Goal: Information Seeking & Learning: Learn about a topic

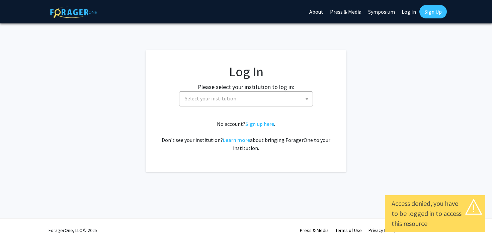
select select
click at [228, 96] on span "Select your institution" at bounding box center [210, 98] width 51 height 7
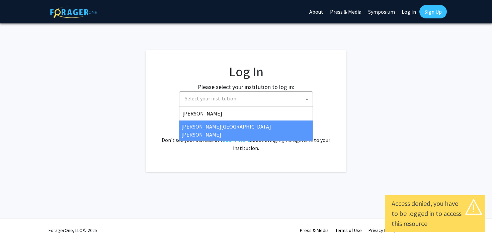
type input "john"
select select "1"
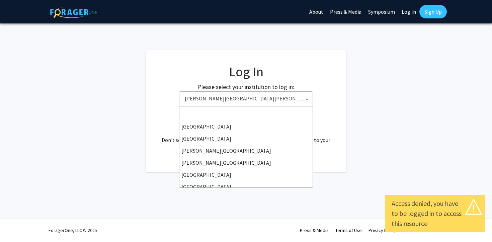
scroll to position [108, 0]
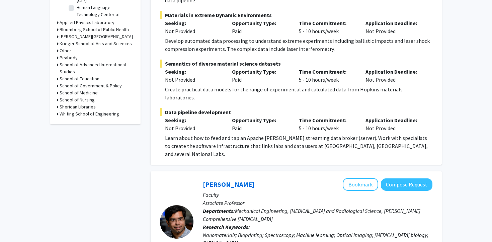
scroll to position [274, 0]
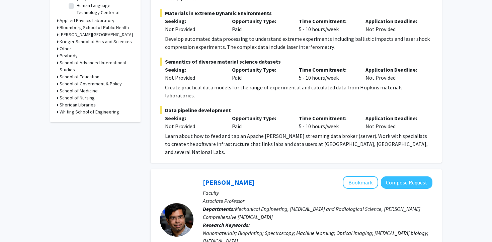
click at [183, 106] on span "Data pipeline development" at bounding box center [296, 110] width 272 height 8
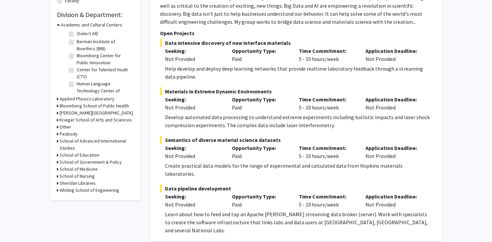
scroll to position [0, 0]
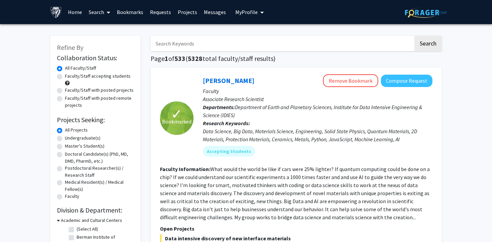
click at [65, 146] on label "Master's Student(s)" at bounding box center [84, 145] width 39 height 7
click at [65, 146] on input "Master's Student(s)" at bounding box center [67, 144] width 4 height 4
radio input "true"
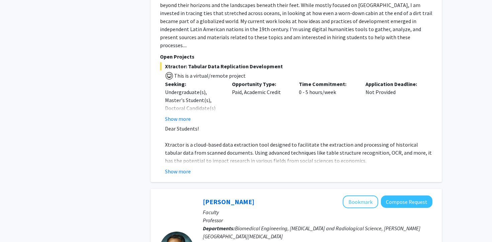
scroll to position [604, 0]
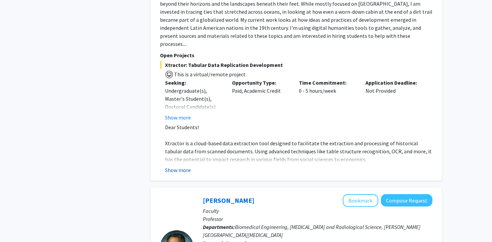
click at [177, 166] on button "Show more" at bounding box center [178, 170] width 26 height 8
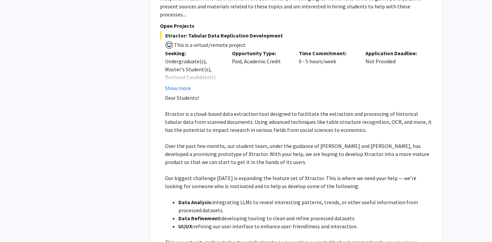
scroll to position [586, 0]
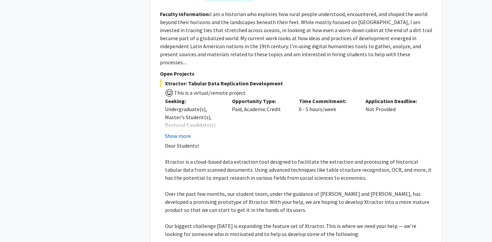
click at [172, 132] on button "Show more" at bounding box center [178, 136] width 26 height 8
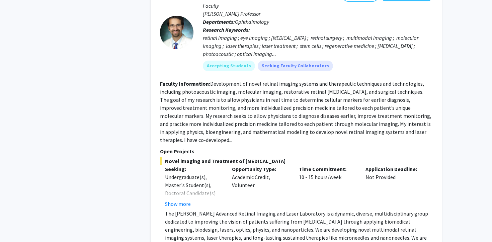
scroll to position [3283, 0]
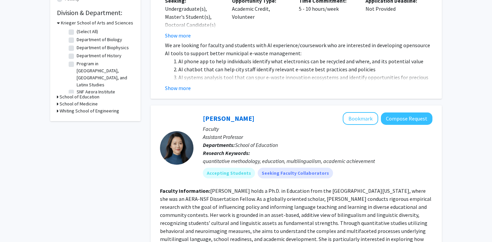
scroll to position [377, 0]
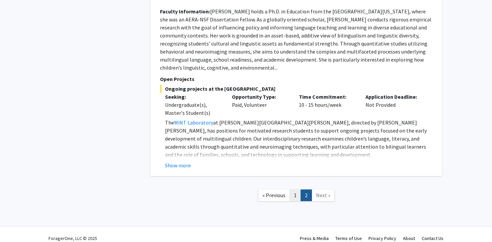
click at [293, 189] on link "1" at bounding box center [294, 195] width 11 height 12
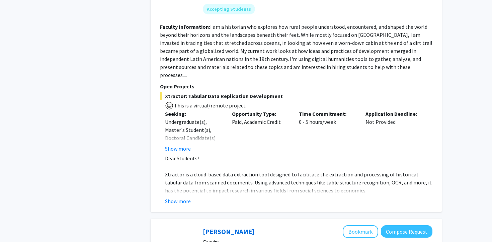
scroll to position [572, 0]
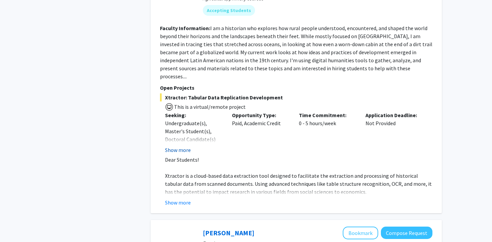
click at [173, 146] on button "Show more" at bounding box center [178, 150] width 26 height 8
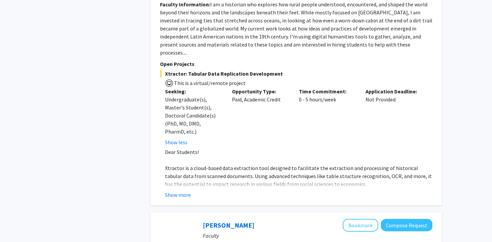
scroll to position [602, 0]
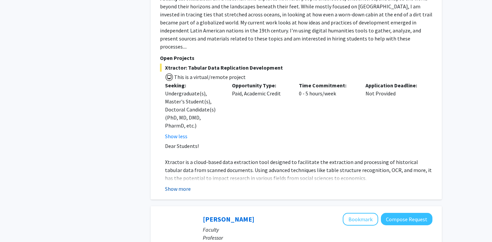
click at [176, 185] on button "Show more" at bounding box center [178, 189] width 26 height 8
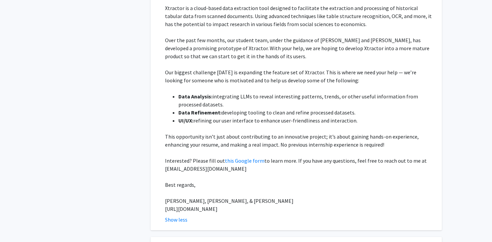
scroll to position [754, 0]
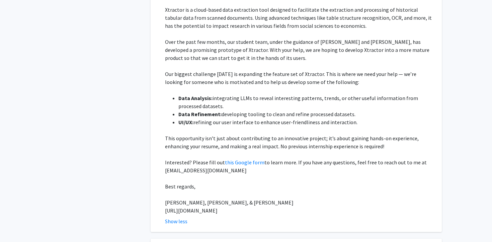
click at [193, 207] on span "[URL][DOMAIN_NAME]" at bounding box center [191, 210] width 53 height 7
click at [165, 116] on fg-read-more "Dear Students! Xtractor is a cloud-based data extraction tool designed to facil…" at bounding box center [296, 107] width 272 height 235
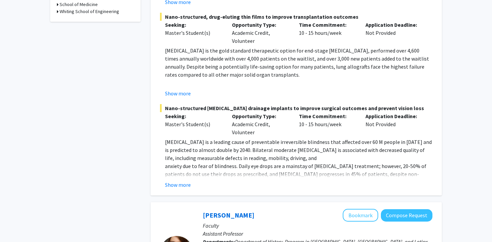
scroll to position [297, 0]
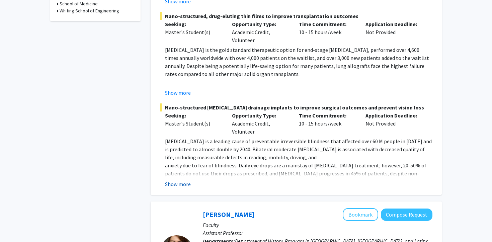
click at [181, 180] on button "Show more" at bounding box center [178, 184] width 26 height 8
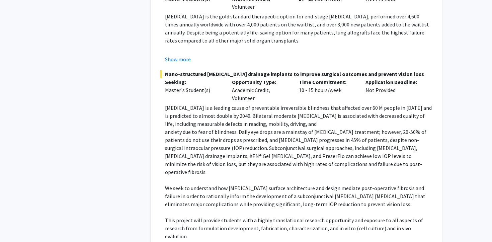
scroll to position [0, 0]
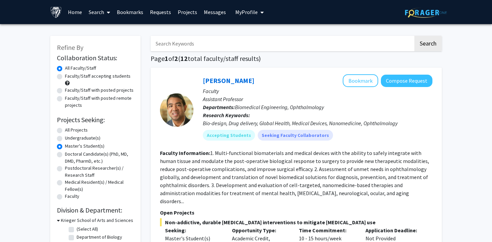
click at [193, 59] on h1 "Page 1 of 2 ( 12 total faculty/staff results)" at bounding box center [295, 59] width 291 height 8
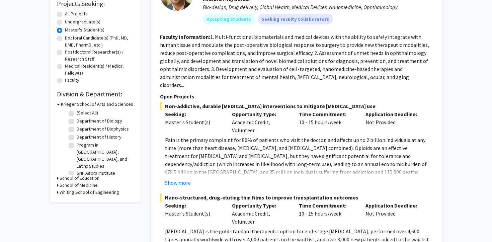
scroll to position [117, 0]
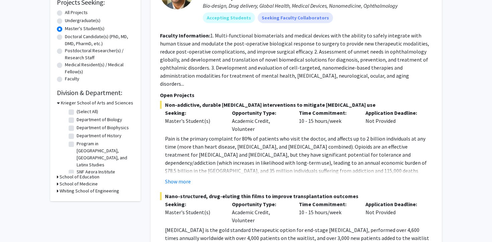
click at [77, 110] on label "(Select All)" at bounding box center [87, 111] width 21 height 7
click at [77, 110] on input "(Select All)" at bounding box center [79, 110] width 4 height 4
checkbox input "true"
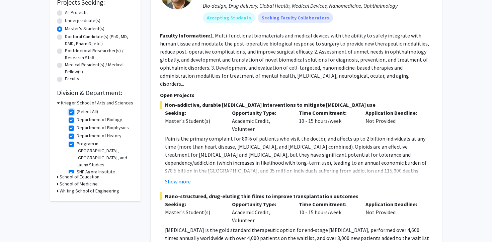
checkbox input "true"
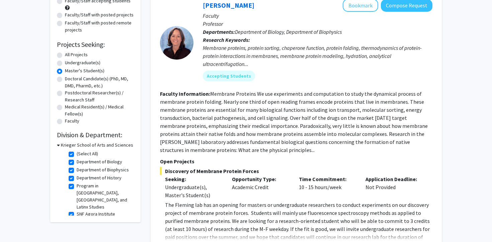
scroll to position [88, 0]
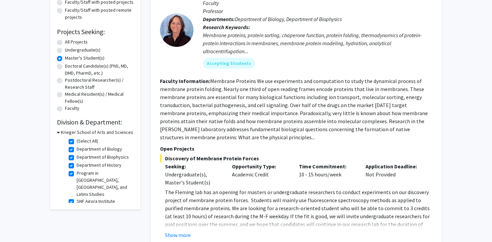
click at [77, 140] on label "(Select All)" at bounding box center [87, 140] width 21 height 7
click at [77, 140] on input "(Select All)" at bounding box center [79, 139] width 4 height 4
checkbox input "false"
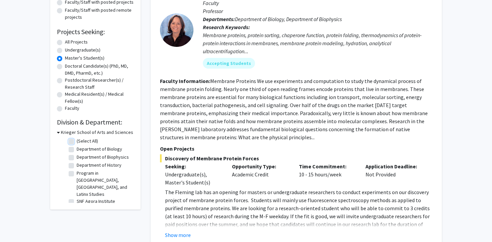
checkbox input "false"
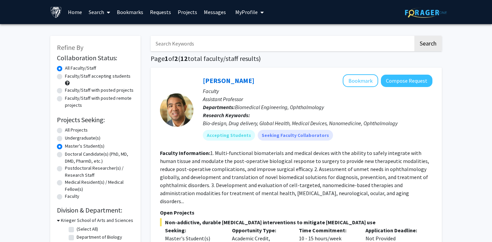
click at [65, 131] on label "All Projects" at bounding box center [76, 129] width 23 height 7
click at [65, 131] on input "All Projects" at bounding box center [67, 128] width 4 height 4
radio input "true"
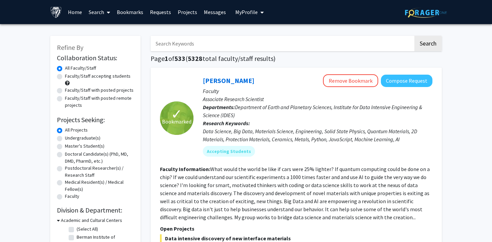
click at [65, 139] on label "Undergraduate(s)" at bounding box center [82, 137] width 35 height 7
click at [65, 139] on input "Undergraduate(s)" at bounding box center [67, 136] width 4 height 4
radio input "true"
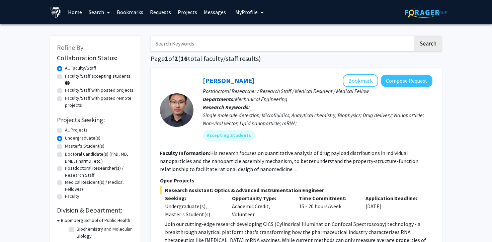
click at [59, 158] on div "Doctoral Candidate(s) (PhD, MD, DMD, PharmD, etc.)" at bounding box center [95, 157] width 77 height 14
click at [65, 155] on label "Doctoral Candidate(s) (PhD, MD, DMD, PharmD, etc.)" at bounding box center [99, 157] width 69 height 14
click at [65, 155] on input "Doctoral Candidate(s) (PhD, MD, DMD, PharmD, etc.)" at bounding box center [67, 152] width 4 height 4
radio input "true"
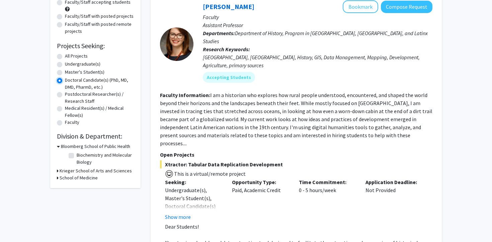
scroll to position [2, 0]
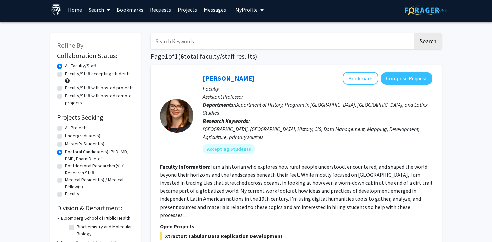
click at [62, 168] on div "Postdoctoral Researcher(s) / Research Staff" at bounding box center [95, 169] width 77 height 14
click at [56, 167] on div "Refine By Collaboration Status: Collaboration Status All Faculty/Staff Collabor…" at bounding box center [95, 146] width 90 height 226
click at [65, 167] on label "Postdoctoral Researcher(s) / Research Staff" at bounding box center [99, 169] width 69 height 14
click at [65, 167] on input "Postdoctoral Researcher(s) / Research Staff" at bounding box center [67, 164] width 4 height 4
radio input "true"
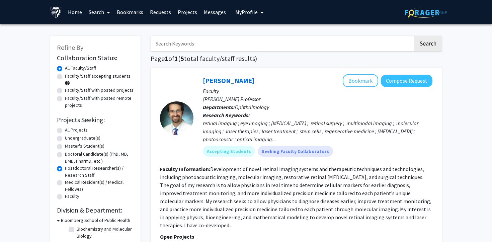
click at [65, 185] on label "Medical Resident(s) / Medical Fellow(s)" at bounding box center [99, 186] width 69 height 14
click at [65, 183] on input "Medical Resident(s) / Medical Fellow(s)" at bounding box center [67, 181] width 4 height 4
radio input "true"
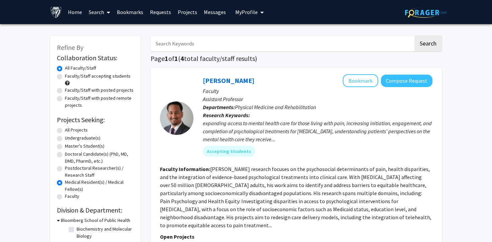
click at [60, 199] on div "Faculty" at bounding box center [95, 197] width 77 height 8
click at [65, 197] on label "Faculty" at bounding box center [72, 196] width 14 height 7
click at [65, 197] on input "Faculty" at bounding box center [67, 195] width 4 height 4
radio input "true"
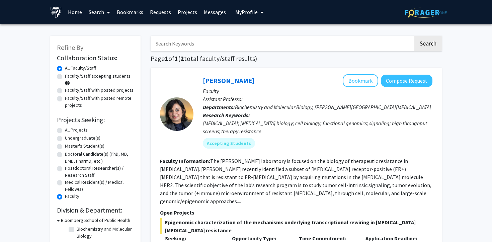
click at [65, 147] on label "Master's Student(s)" at bounding box center [84, 145] width 39 height 7
click at [65, 147] on input "Master's Student(s)" at bounding box center [67, 144] width 4 height 4
radio input "true"
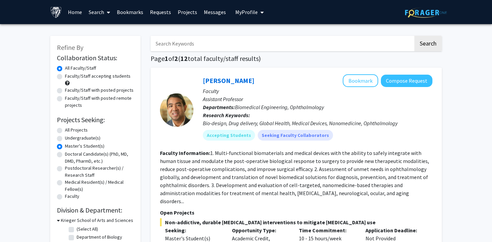
click at [65, 129] on label "All Projects" at bounding box center [76, 129] width 23 height 7
click at [65, 129] on input "All Projects" at bounding box center [67, 128] width 4 height 4
radio input "true"
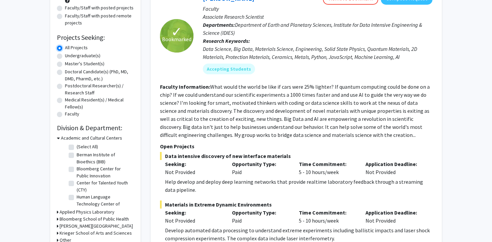
scroll to position [82, 0]
click at [77, 198] on label "Human Language Technology Center of Excellence (HLTCOE)" at bounding box center [105, 204] width 56 height 21
click at [77, 198] on input "Human Language Technology Center of Excellence (HLTCOE)" at bounding box center [79, 196] width 4 height 4
checkbox input "true"
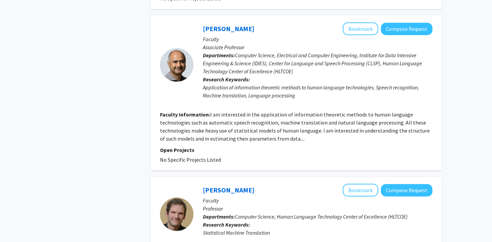
scroll to position [1398, 0]
click at [173, 145] on p "Open Projects" at bounding box center [296, 149] width 272 height 8
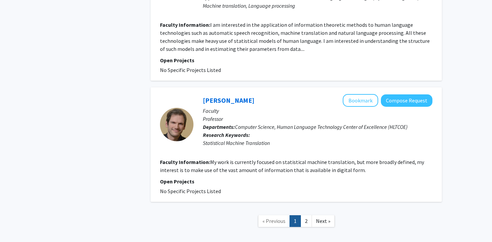
scroll to position [1492, 0]
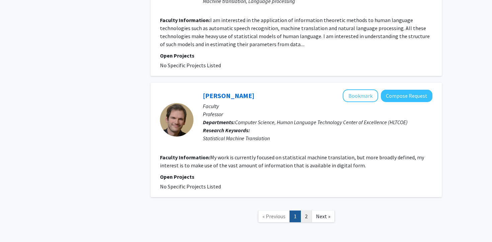
click at [306, 210] on link "2" at bounding box center [305, 216] width 11 height 12
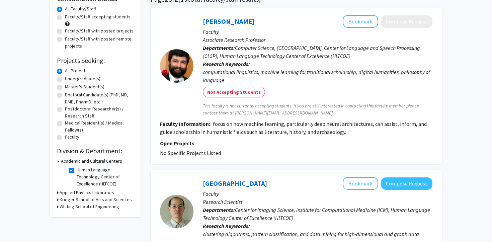
scroll to position [60, 0]
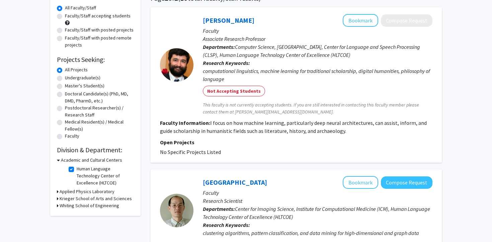
click at [77, 168] on label "Human Language Technology Center of Excellence (HLTCOE)" at bounding box center [105, 175] width 56 height 21
click at [77, 168] on input "Human Language Technology Center of Excellence (HLTCOE)" at bounding box center [79, 167] width 4 height 4
checkbox input "false"
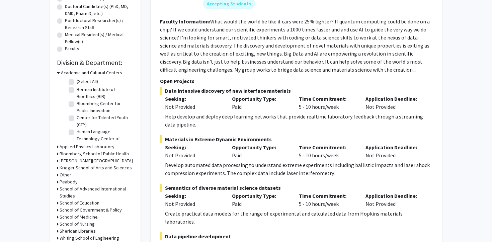
scroll to position [147, 0]
click at [56, 72] on div "Refine By Collaboration Status: Collaboration Status All Faculty/Staff Collabor…" at bounding box center [95, 69] width 90 height 360
click at [57, 72] on icon at bounding box center [58, 73] width 3 height 7
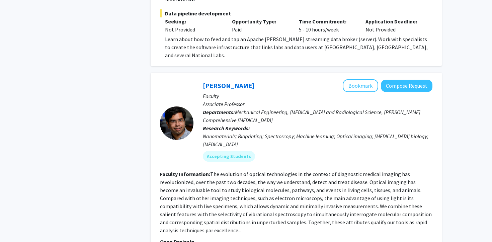
scroll to position [0, 0]
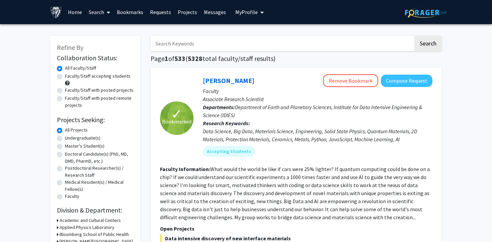
click at [172, 48] on input "Search Keywords" at bounding box center [281, 43] width 263 height 15
